Goal: Navigation & Orientation: Find specific page/section

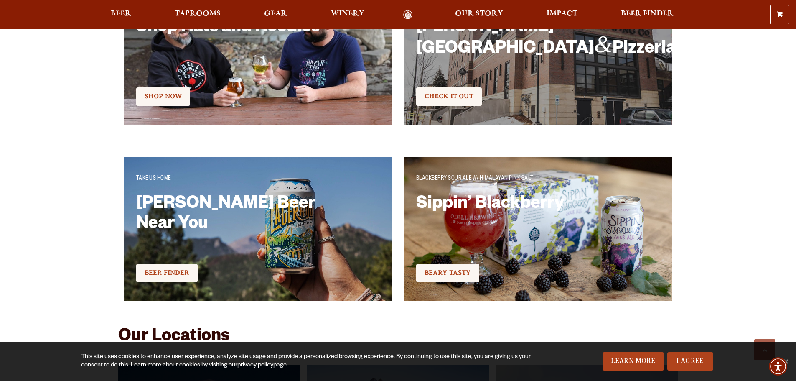
scroll to position [2453, 0]
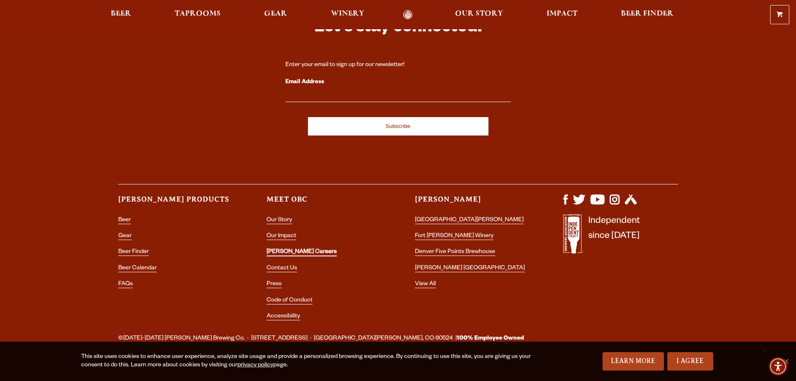
click at [286, 249] on link "[PERSON_NAME] Careers" at bounding box center [302, 253] width 70 height 8
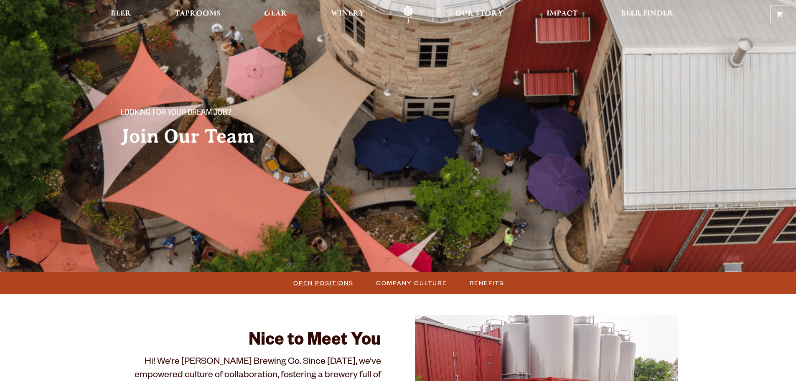
click at [320, 284] on span "Open Positions" at bounding box center [323, 283] width 60 height 12
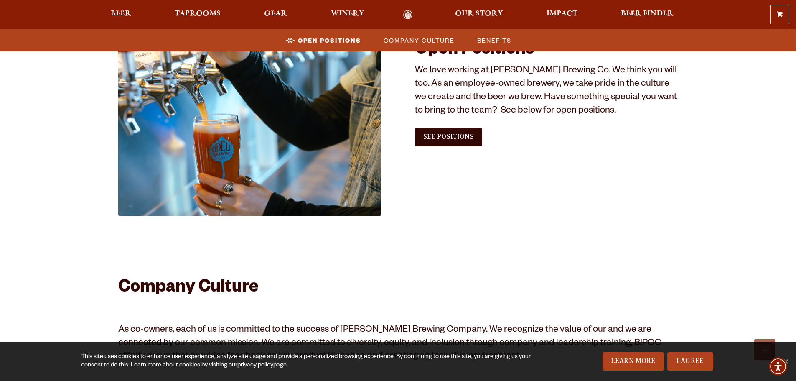
scroll to position [508, 0]
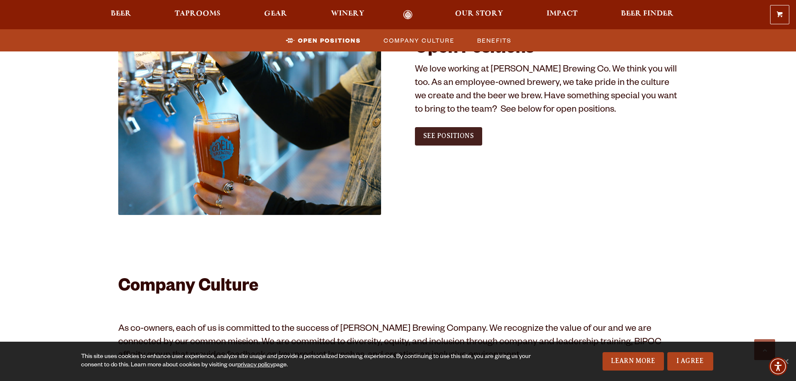
click at [457, 135] on span "See Positions" at bounding box center [448, 136] width 51 height 8
click at [118, 10] on span "Beer" at bounding box center [121, 13] width 20 height 7
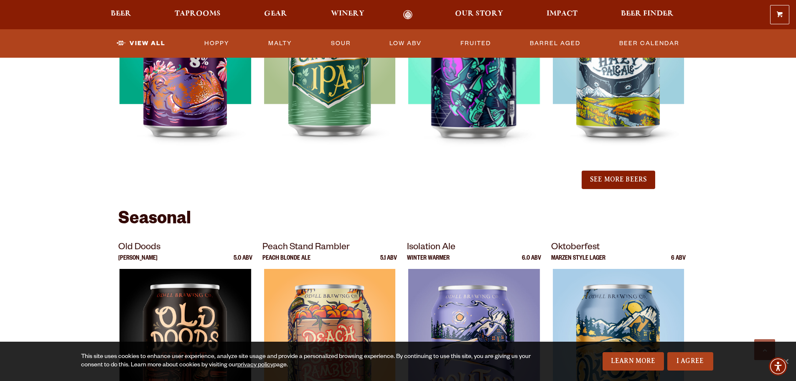
scroll to position [1003, 0]
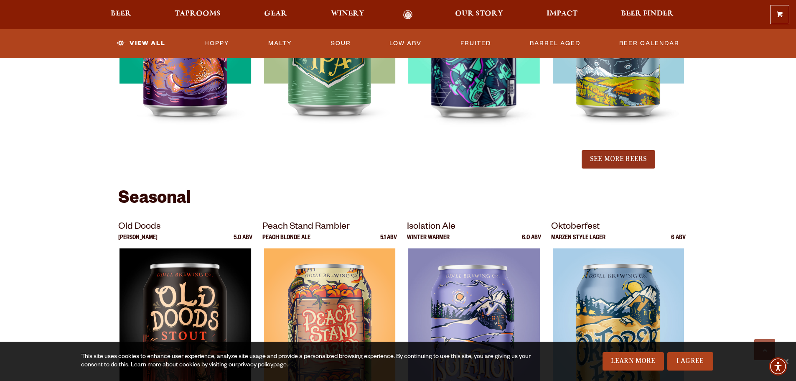
click at [610, 164] on button "See More Beers" at bounding box center [619, 159] width 74 height 18
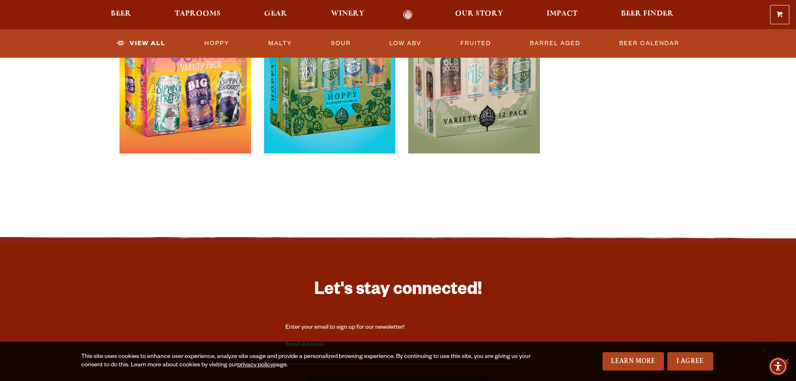
scroll to position [1922, 0]
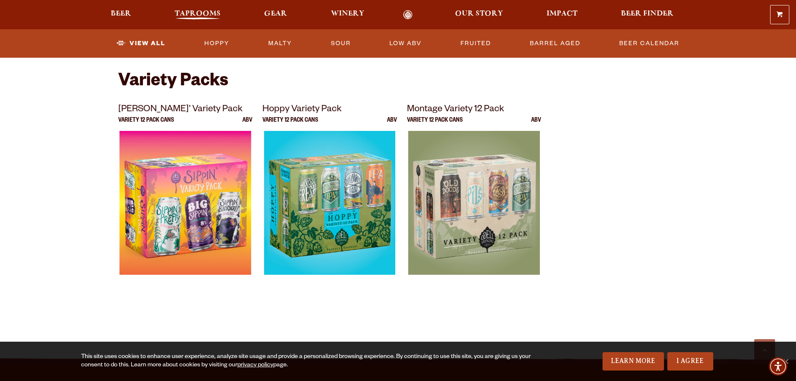
click at [204, 10] on span "Taprooms" at bounding box center [198, 13] width 46 height 7
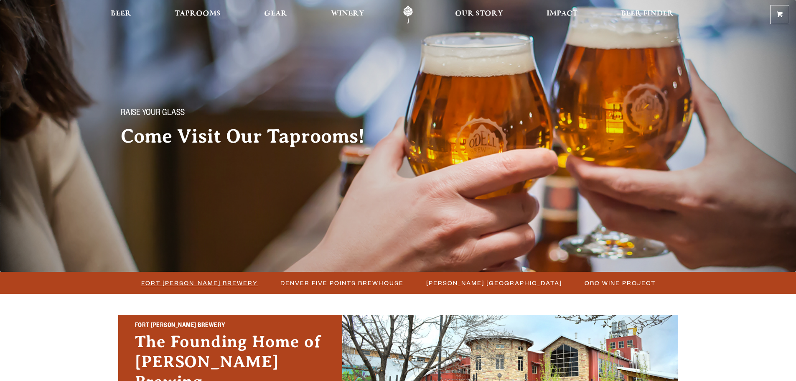
click at [209, 282] on span "Fort Collins Brewery" at bounding box center [199, 283] width 117 height 12
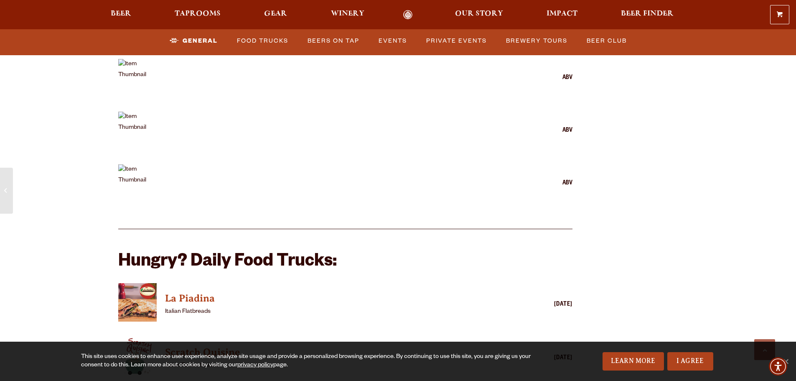
scroll to position [2131, 0]
